Goal: Find specific page/section: Find specific page/section

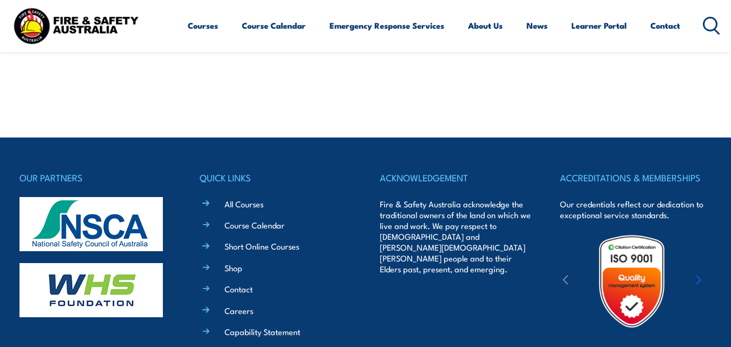
scroll to position [2057, 0]
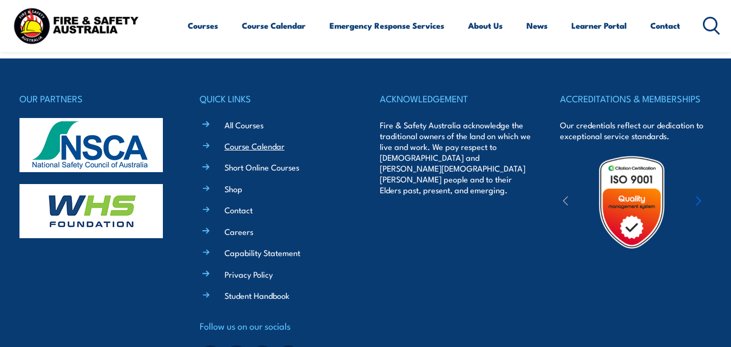
click at [273, 143] on link "Course Calendar" at bounding box center [255, 145] width 60 height 11
click at [270, 148] on link "Course Calendar" at bounding box center [255, 145] width 60 height 11
click at [285, 28] on link "Course Calendar" at bounding box center [274, 25] width 64 height 26
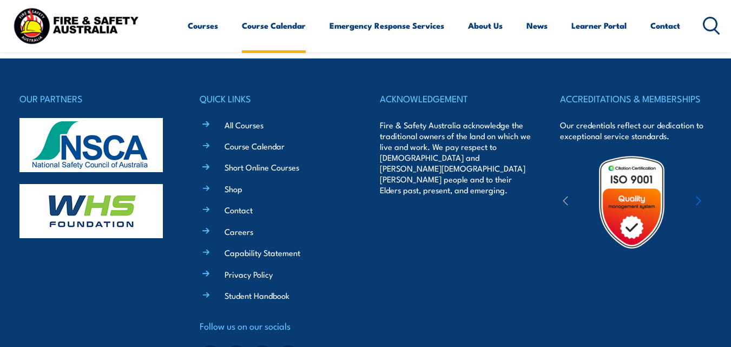
click at [285, 28] on link "Course Calendar" at bounding box center [274, 25] width 64 height 26
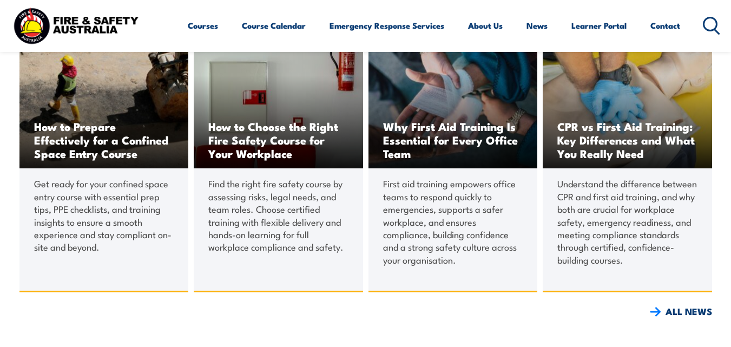
scroll to position [1683, 0]
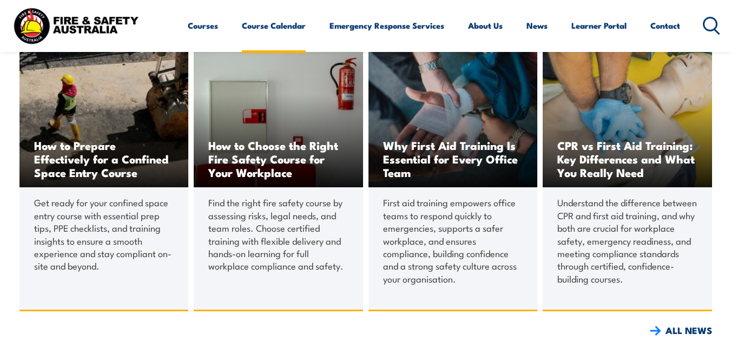
click at [292, 23] on link "Course Calendar" at bounding box center [274, 25] width 64 height 26
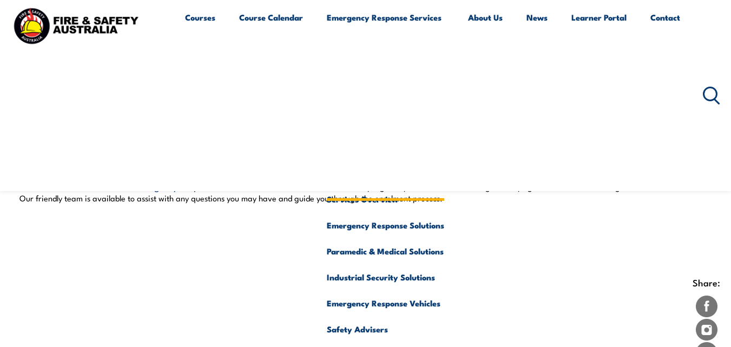
scroll to position [1250, 0]
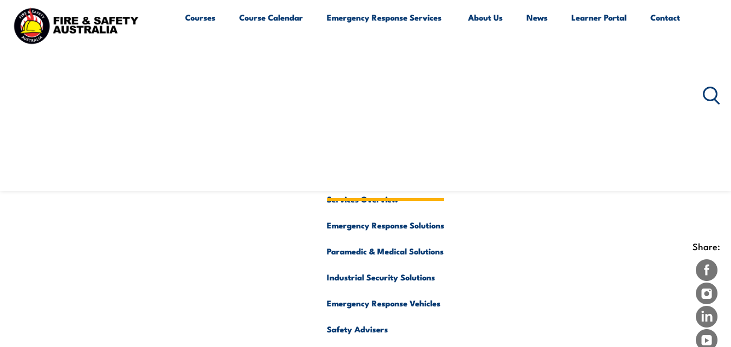
click at [343, 145] on link "Emergency Response Services" at bounding box center [385, 95] width 117 height 182
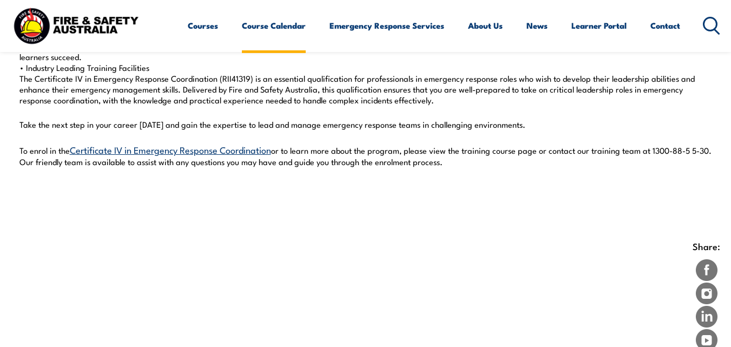
click at [267, 28] on link "Course Calendar" at bounding box center [274, 25] width 64 height 26
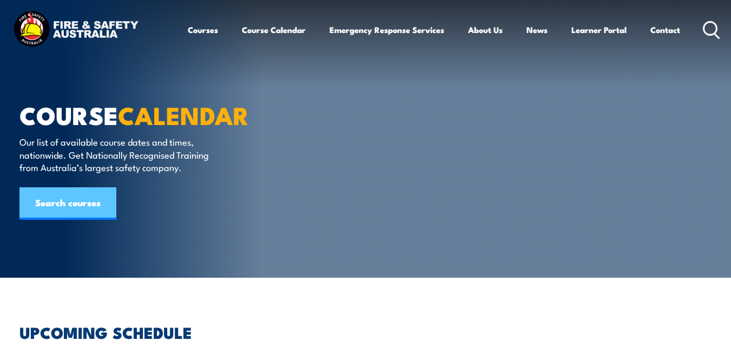
click at [97, 203] on link "Search courses" at bounding box center [67, 203] width 97 height 32
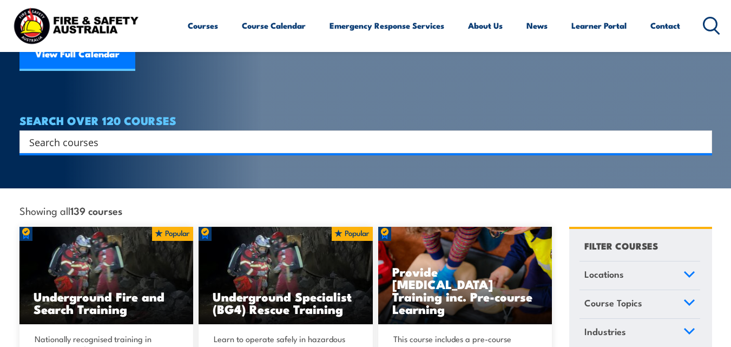
click at [612, 267] on span "Locations" at bounding box center [605, 274] width 40 height 15
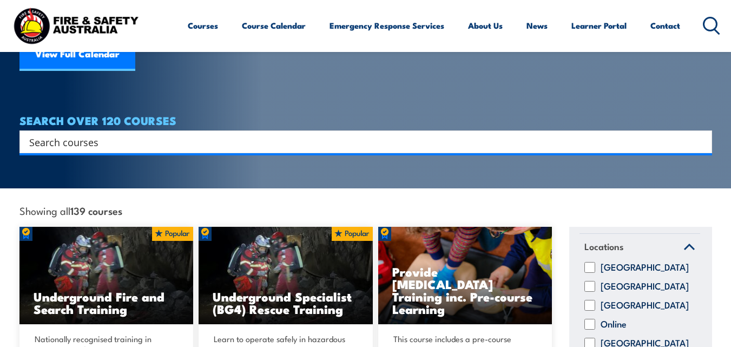
scroll to position [53, 0]
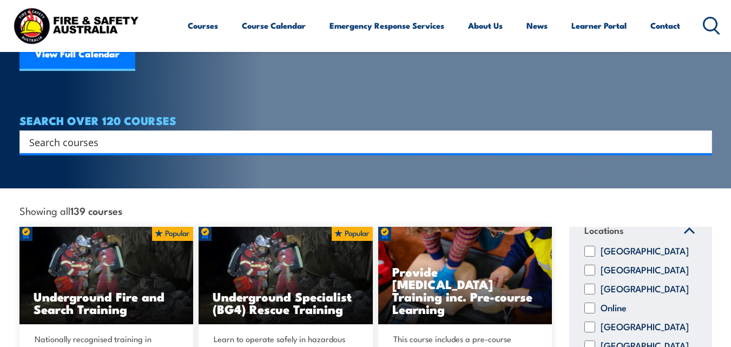
click at [593, 341] on input "[GEOGRAPHIC_DATA]" at bounding box center [590, 346] width 11 height 11
checkbox input "true"
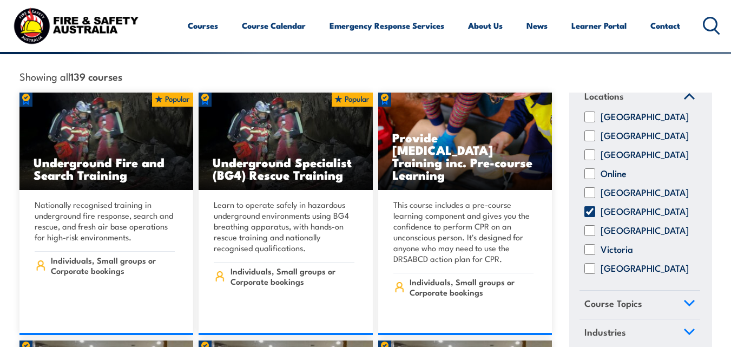
scroll to position [325, 0]
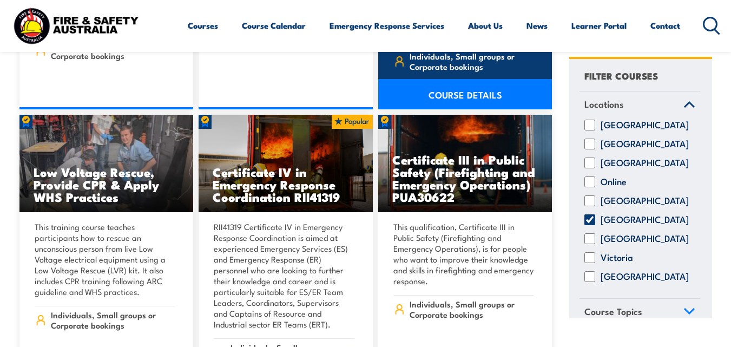
scroll to position [1354, 0]
